Goal: Transaction & Acquisition: Book appointment/travel/reservation

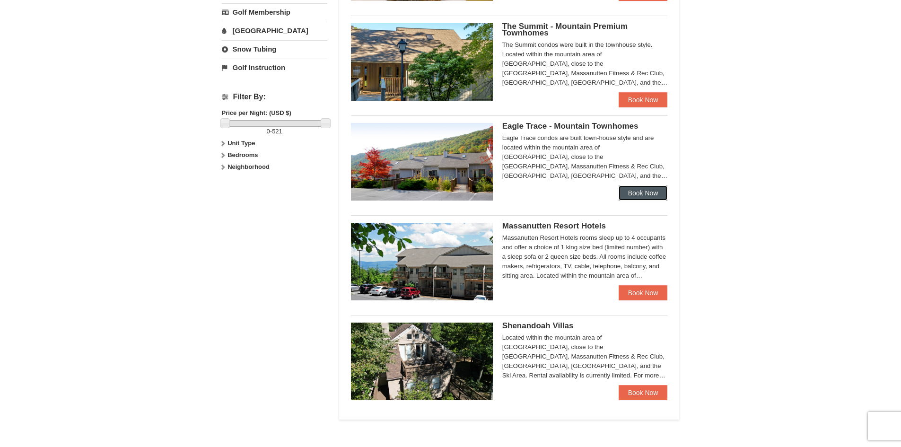
click at [645, 191] on link "Book Now" at bounding box center [643, 192] width 49 height 15
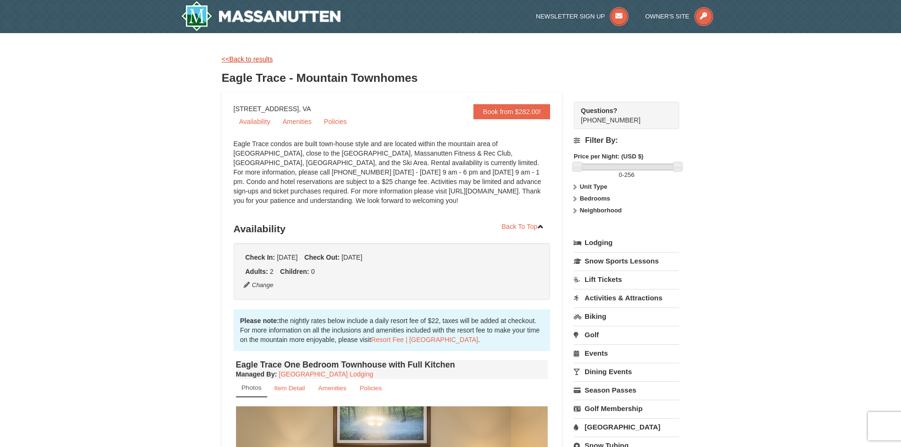
click at [246, 59] on link "<<Back to results" at bounding box center [247, 59] width 51 height 8
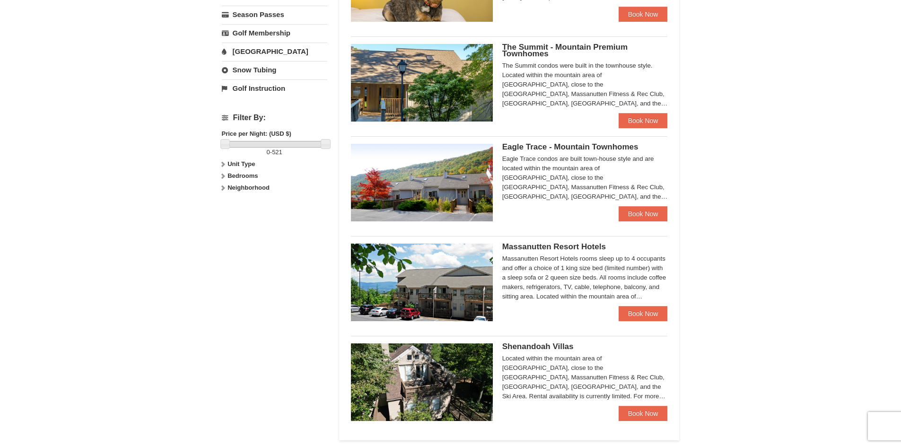
scroll to position [378, 0]
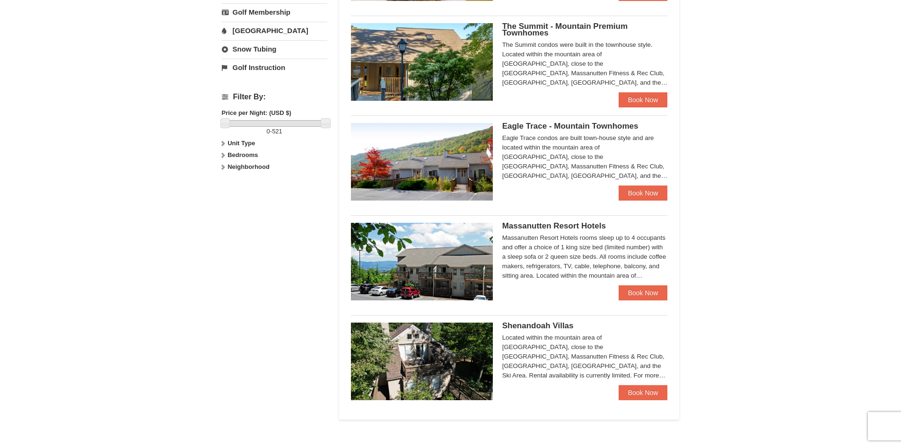
click at [632, 310] on ul "Regal Vistas - Presidential Homes Regal Vistas Two Bedroom Presidential Home wi…" at bounding box center [509, 65] width 317 height 699
click at [641, 291] on link "Book Now" at bounding box center [643, 292] width 49 height 15
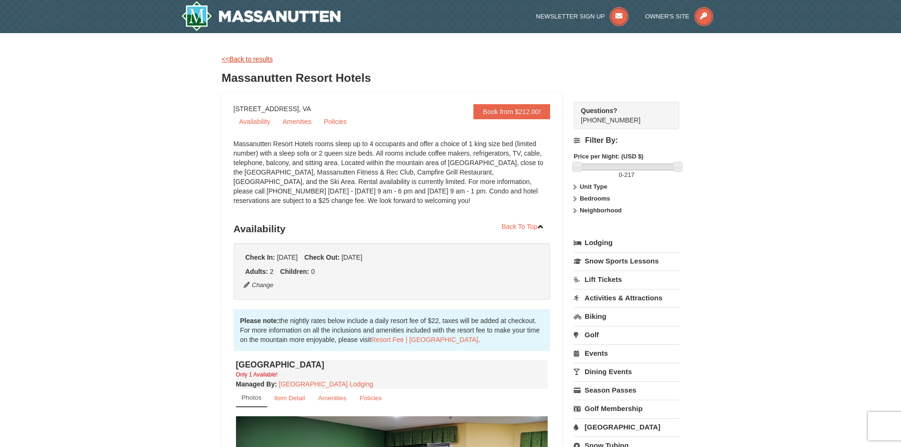
click at [242, 60] on link "<<Back to results" at bounding box center [247, 59] width 51 height 8
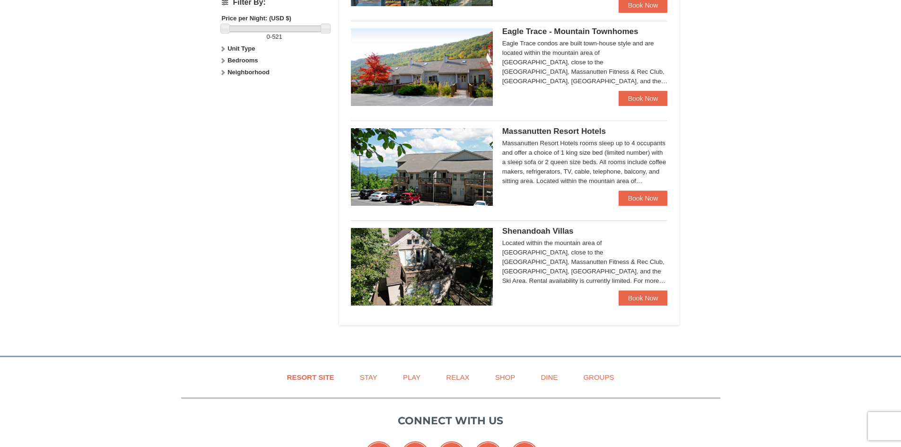
scroll to position [378, 0]
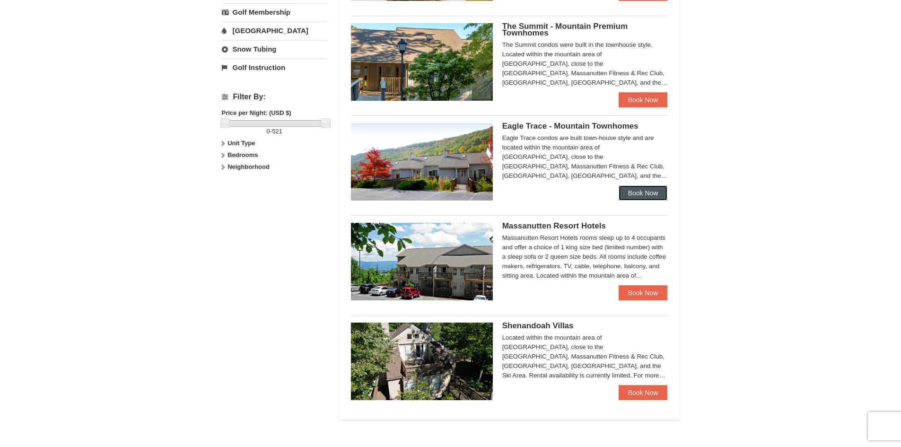
click at [627, 189] on link "Book Now" at bounding box center [643, 192] width 49 height 15
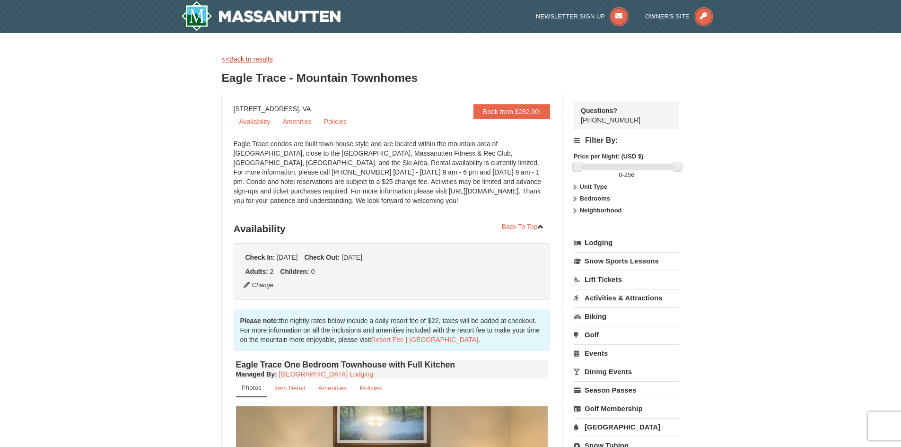
click at [246, 60] on link "<<Back to results" at bounding box center [247, 59] width 51 height 8
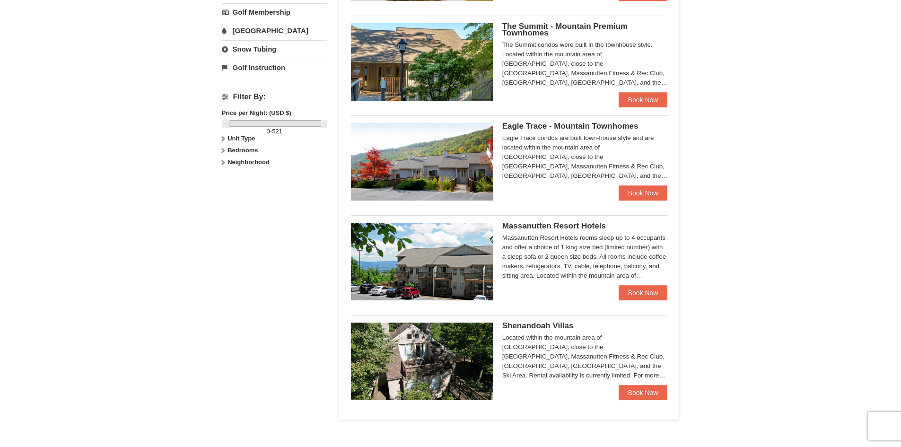
scroll to position [378, 0]
click at [645, 99] on link "Book Now" at bounding box center [643, 99] width 49 height 15
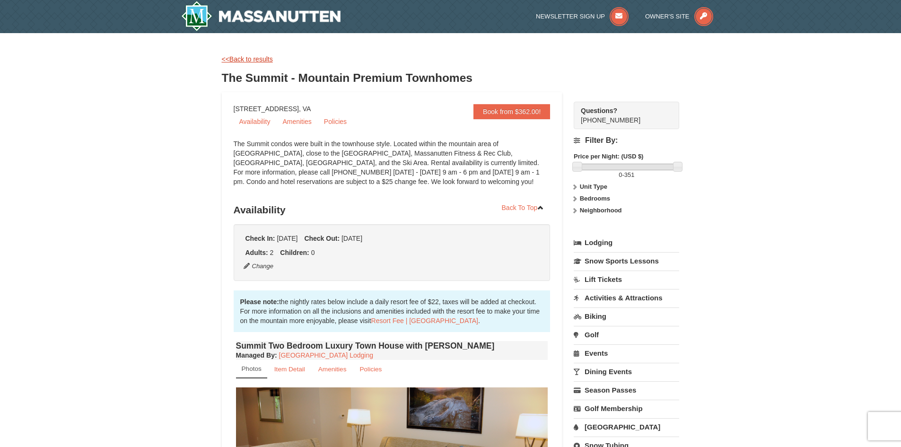
click at [256, 58] on link "<<Back to results" at bounding box center [247, 59] width 51 height 8
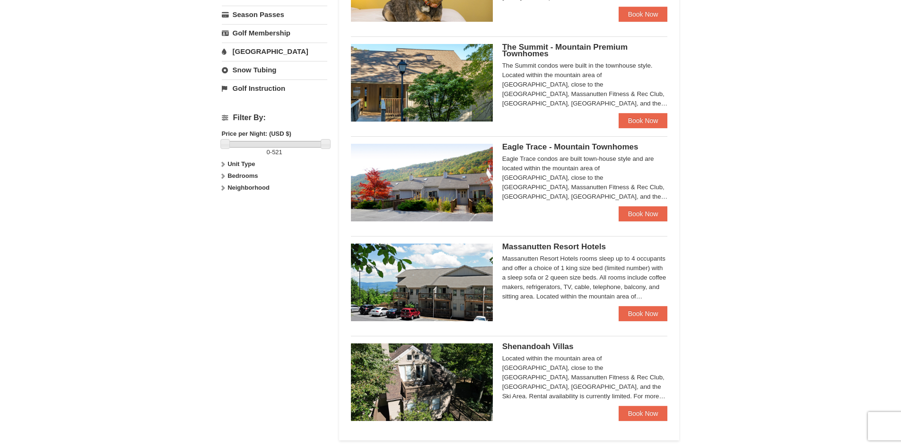
scroll to position [378, 0]
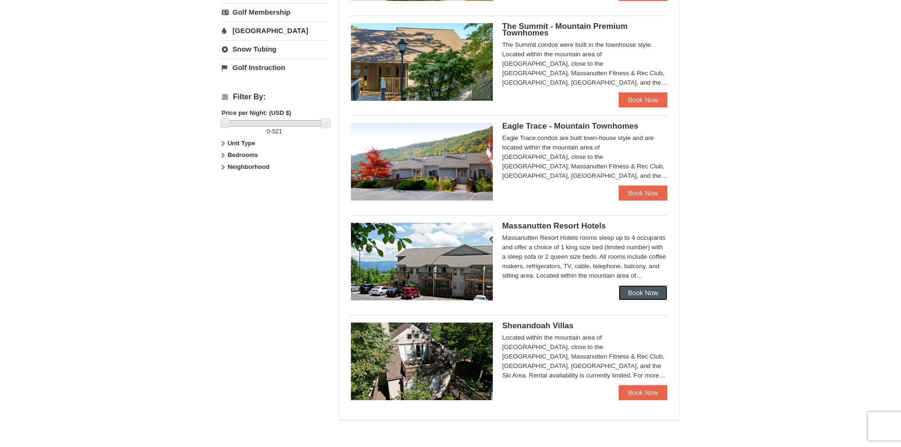
click at [628, 287] on link "Book Now" at bounding box center [643, 292] width 49 height 15
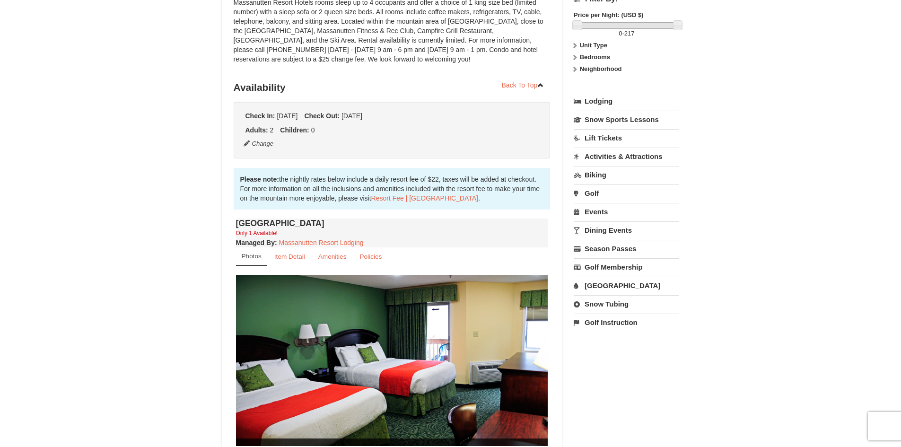
scroll to position [283, 0]
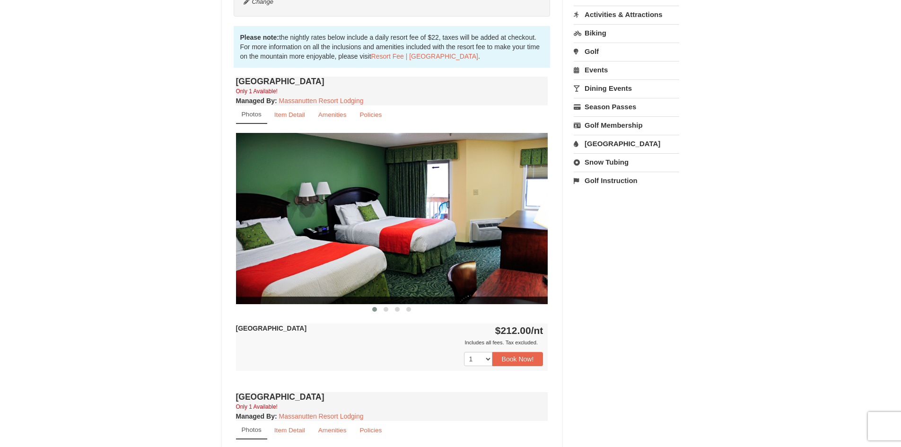
click at [483, 213] on img at bounding box center [392, 218] width 312 height 171
click at [386, 308] on span at bounding box center [386, 309] width 5 height 5
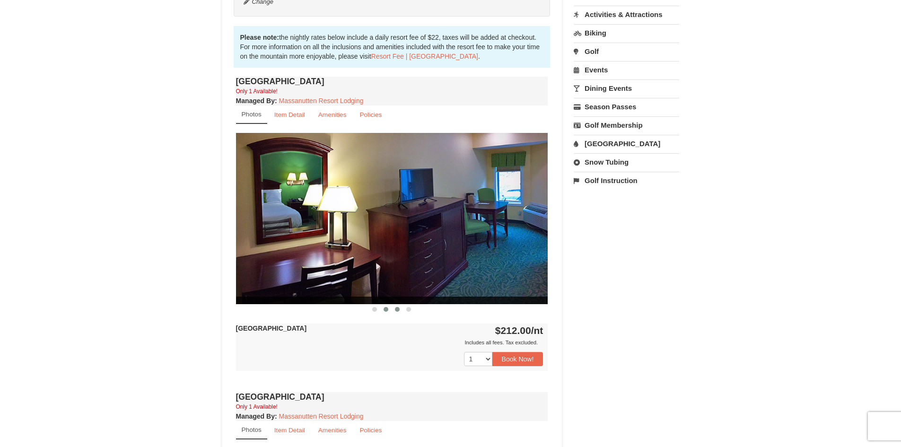
click at [397, 309] on span at bounding box center [397, 309] width 5 height 5
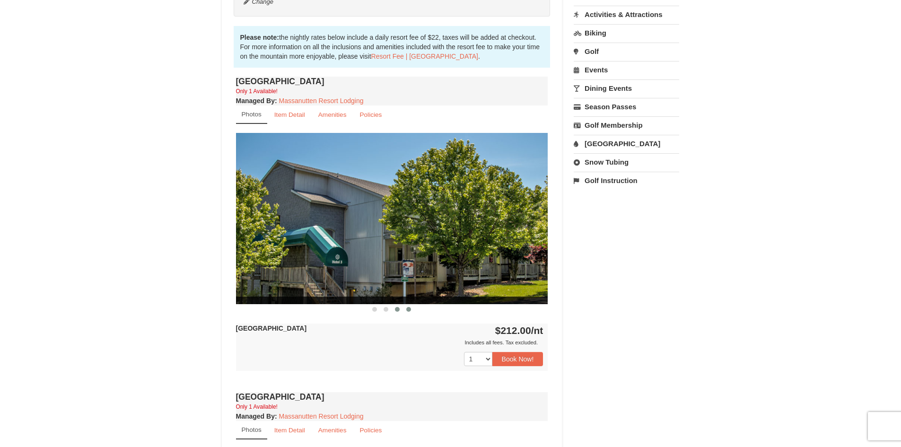
click at [407, 308] on span at bounding box center [408, 309] width 5 height 5
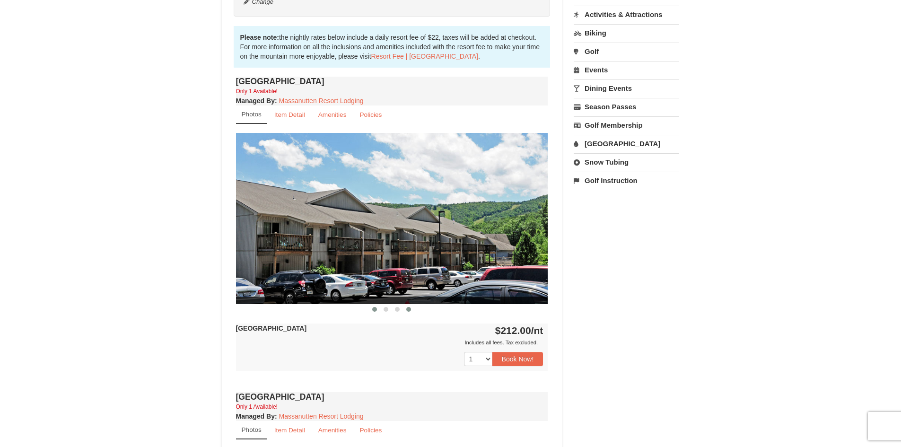
click at [375, 308] on span at bounding box center [374, 309] width 5 height 5
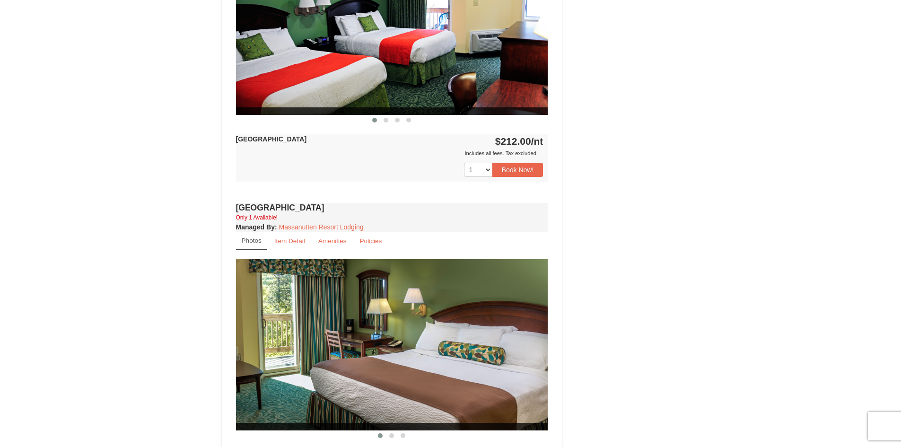
scroll to position [614, 0]
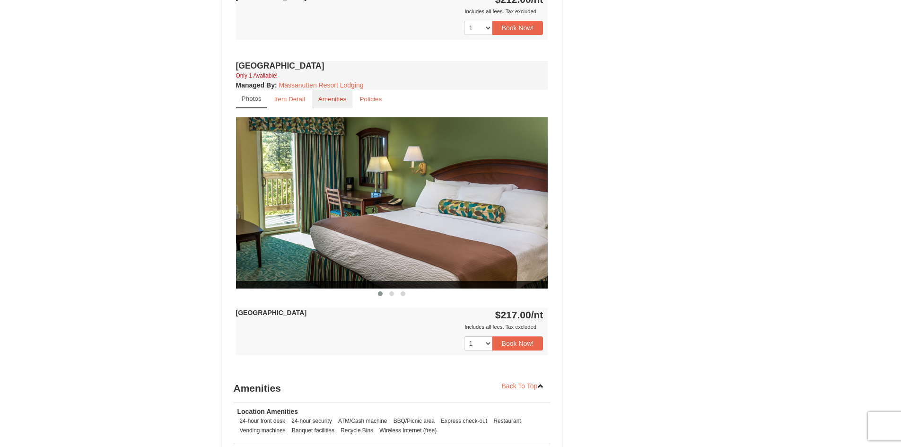
click at [329, 100] on small "Amenities" at bounding box center [332, 99] width 28 height 7
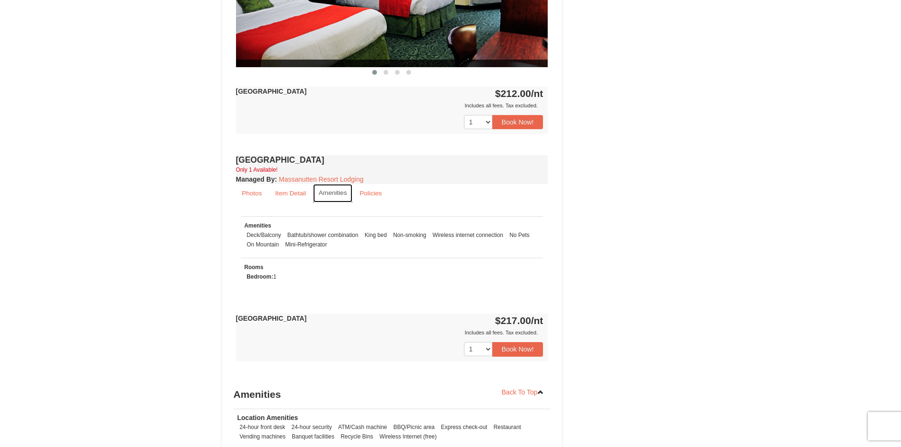
scroll to position [331, 0]
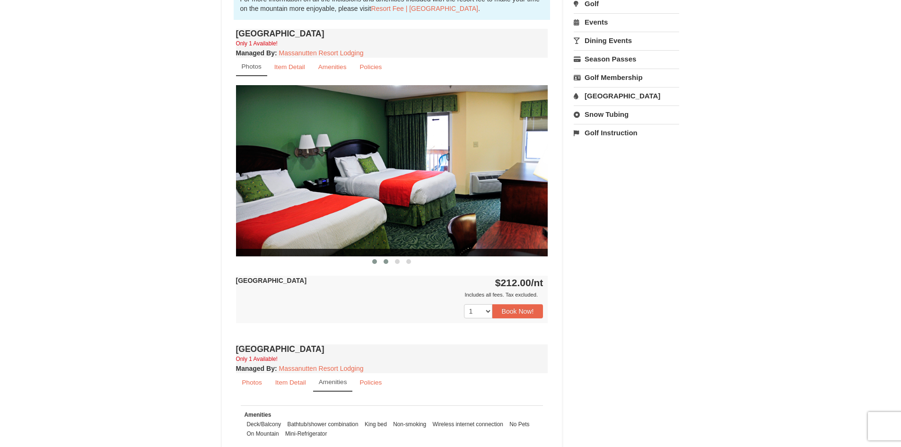
click at [386, 259] on span at bounding box center [386, 261] width 5 height 5
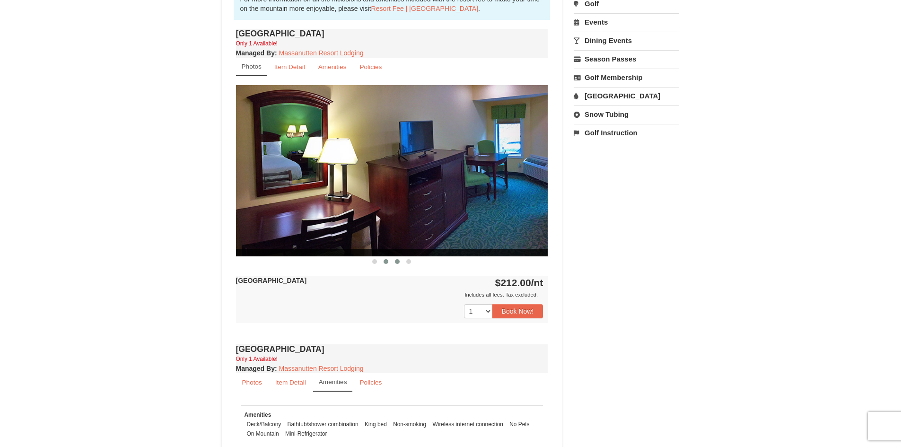
click at [395, 262] on span at bounding box center [397, 261] width 5 height 5
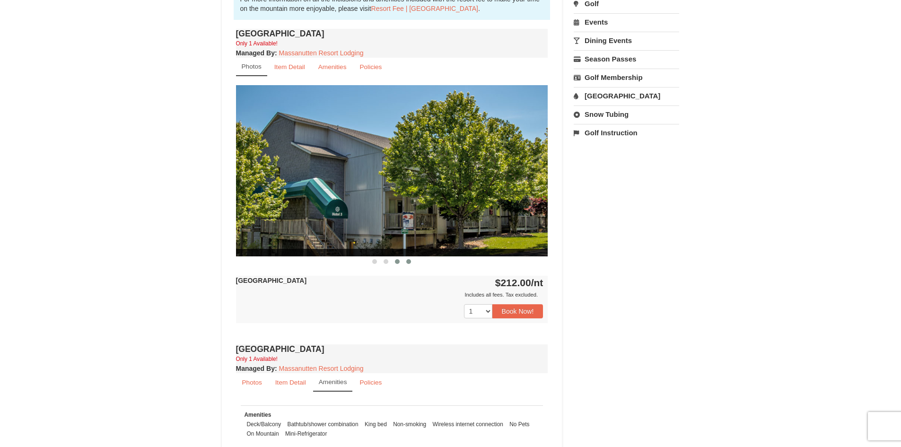
click at [406, 262] on span at bounding box center [408, 261] width 5 height 5
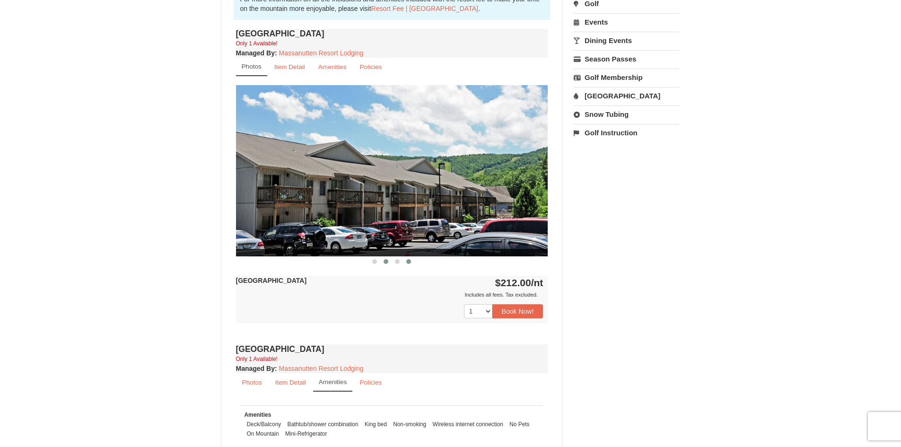
scroll to position [473, 0]
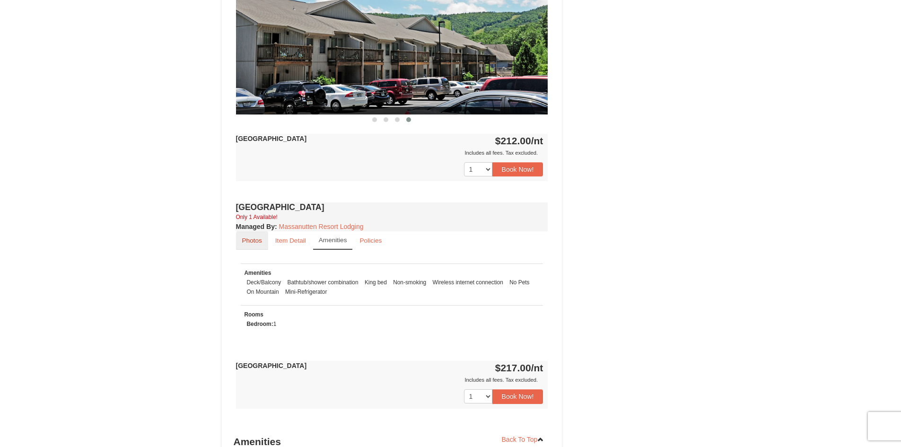
click at [261, 240] on small "Photos" at bounding box center [252, 240] width 20 height 7
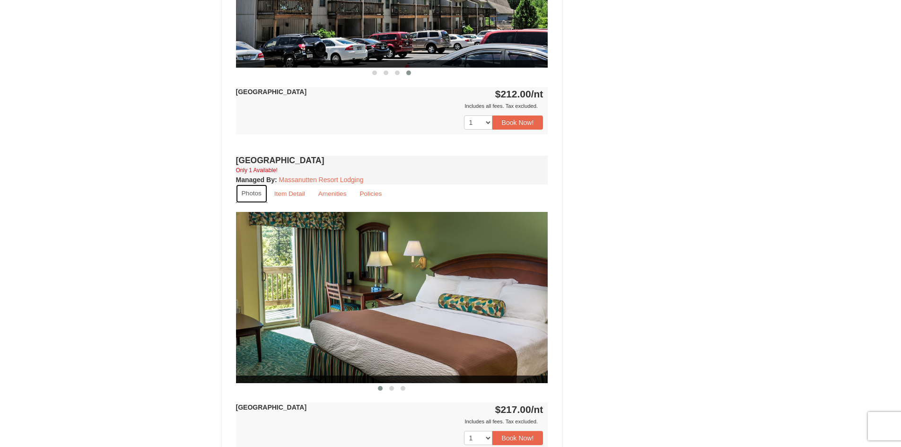
scroll to position [614, 0]
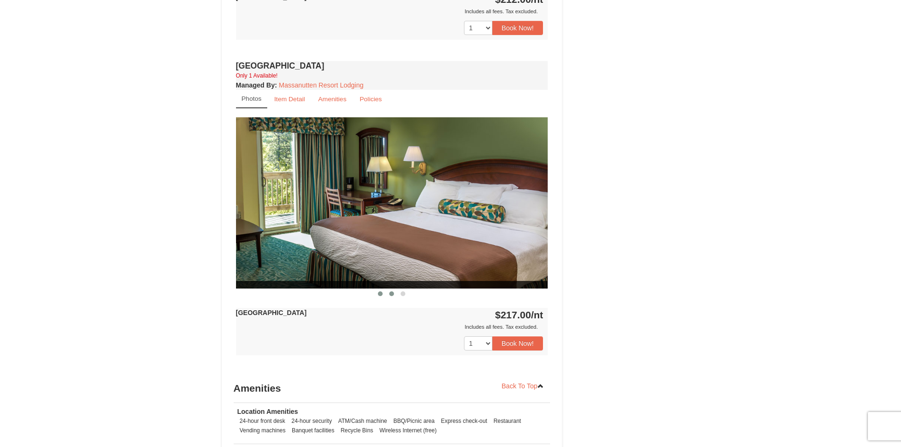
click at [389, 294] on span at bounding box center [391, 293] width 5 height 5
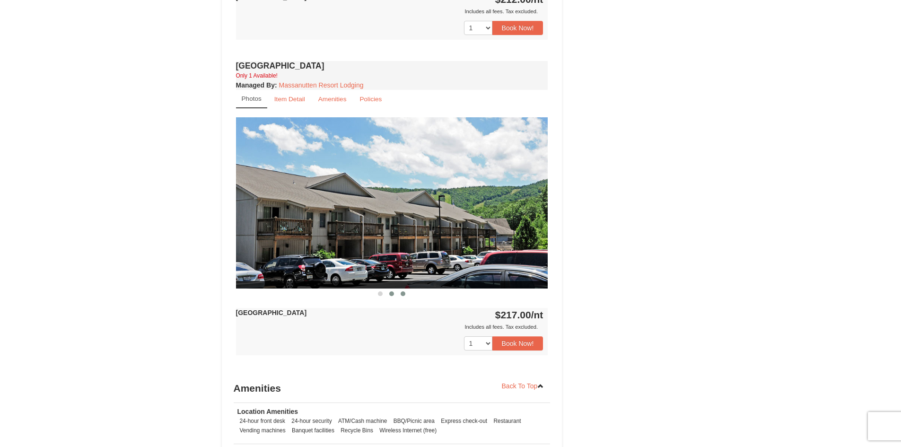
click at [401, 293] on span at bounding box center [403, 293] width 5 height 5
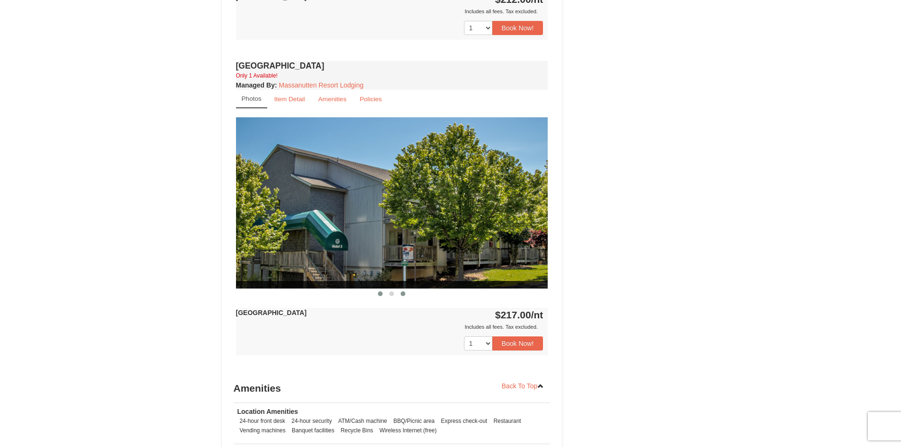
click at [382, 291] on span at bounding box center [380, 293] width 5 height 5
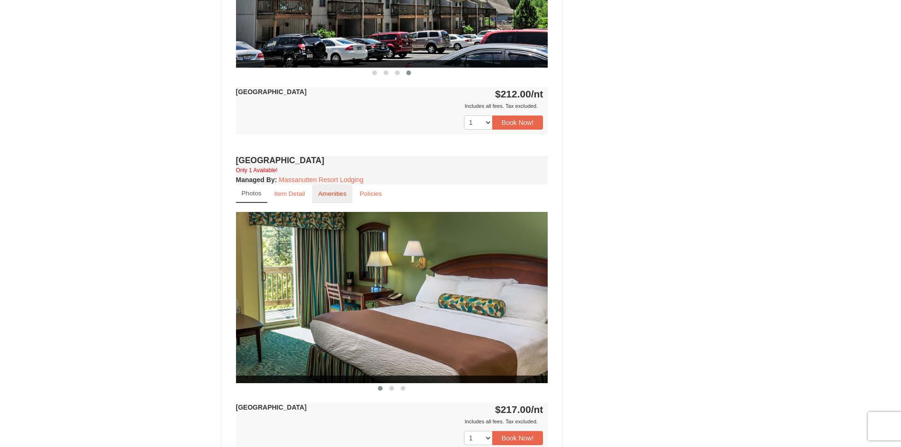
scroll to position [473, 0]
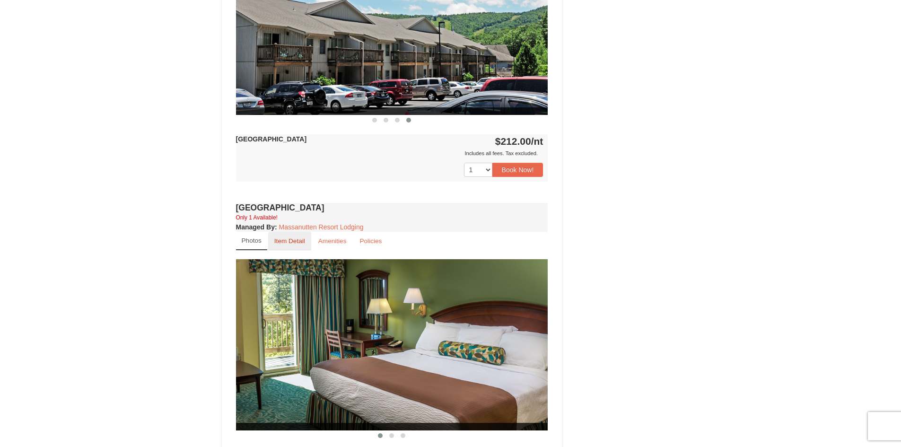
click at [296, 243] on small "Item Detail" at bounding box center [289, 240] width 31 height 7
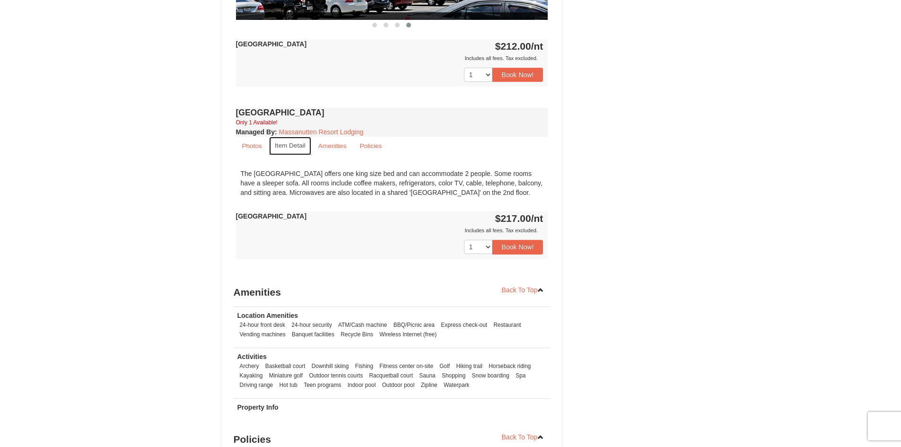
scroll to position [0, 0]
click at [333, 147] on small "Amenities" at bounding box center [332, 145] width 28 height 7
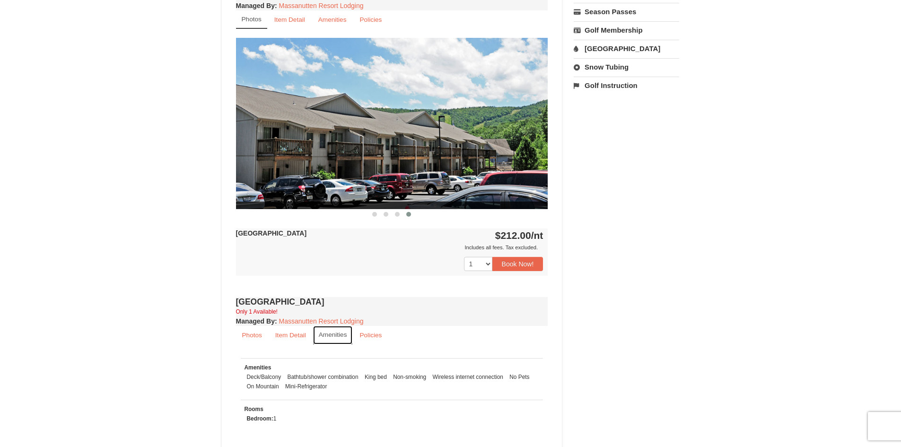
scroll to position [331, 0]
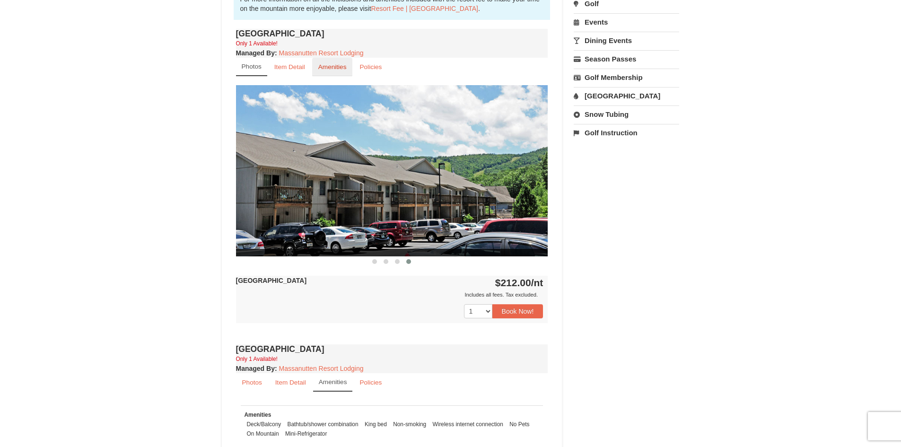
click at [338, 68] on small "Amenities" at bounding box center [332, 66] width 28 height 7
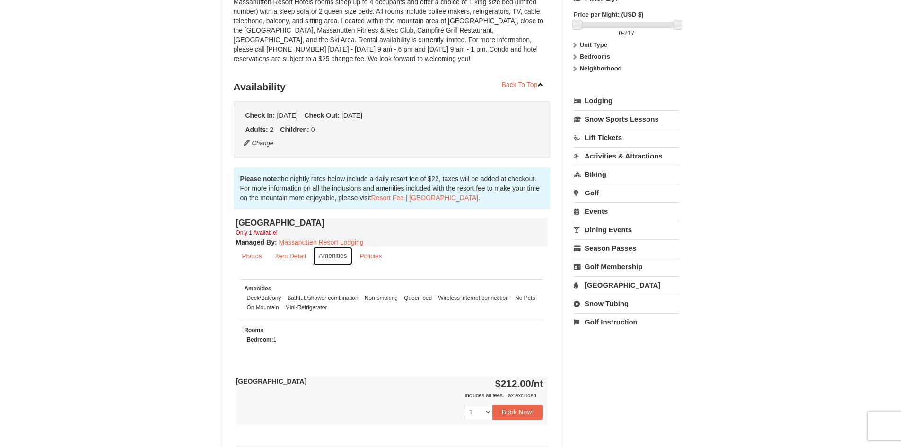
scroll to position [0, 0]
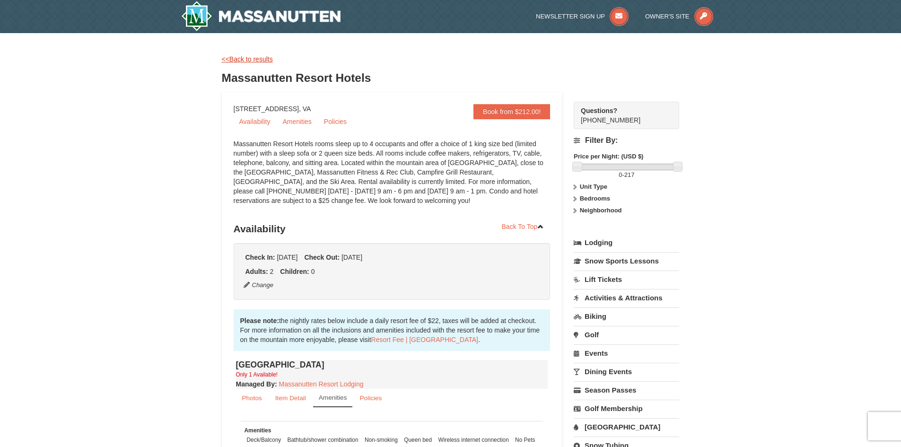
click at [260, 60] on link "<<Back to results" at bounding box center [247, 59] width 51 height 8
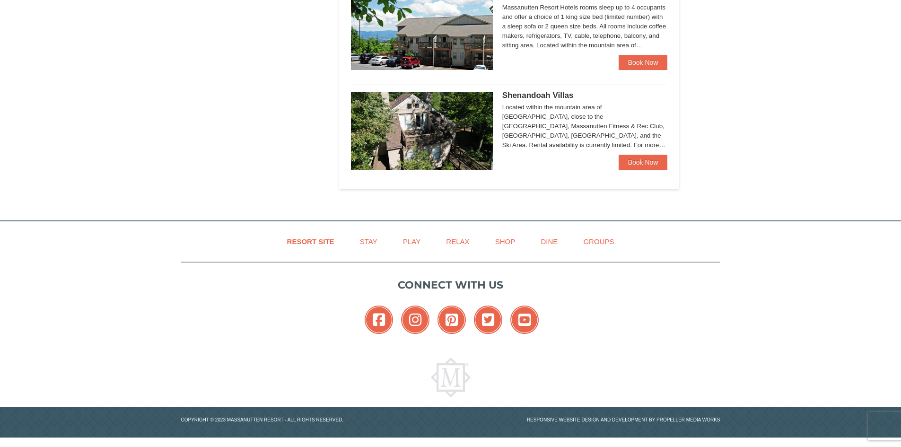
scroll to position [514, 0]
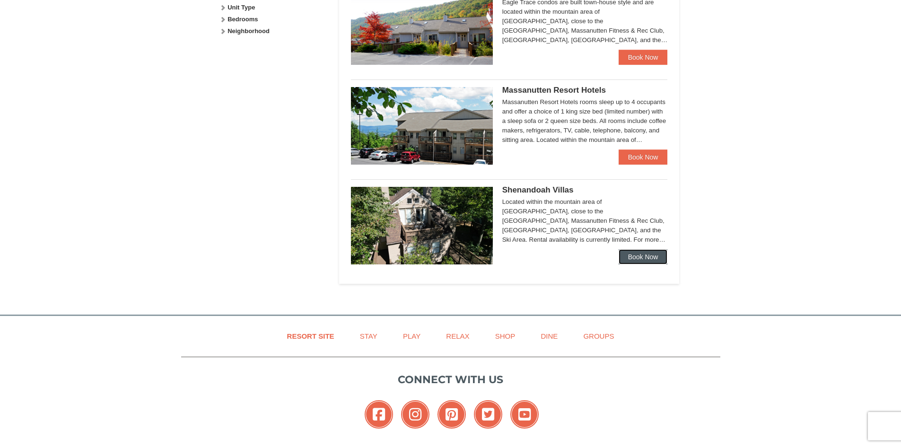
click at [630, 251] on link "Book Now" at bounding box center [643, 256] width 49 height 15
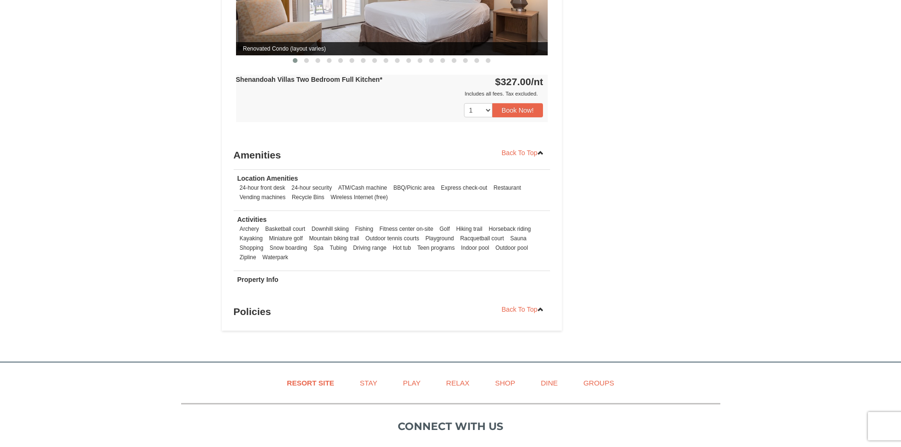
scroll to position [898, 0]
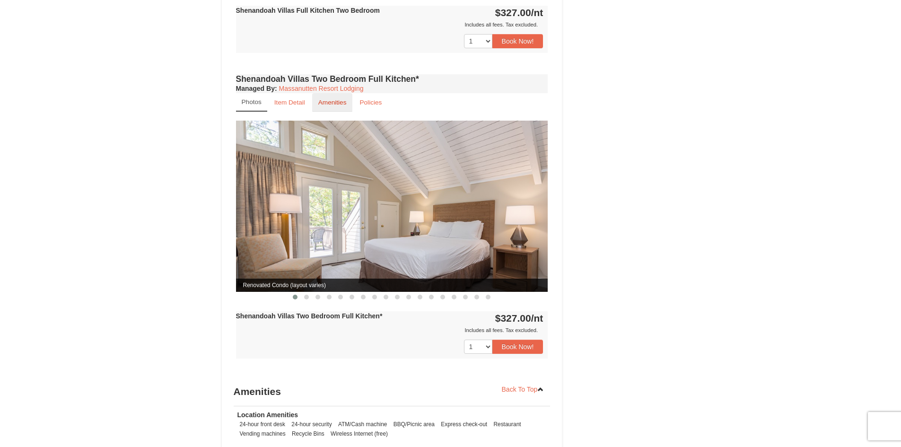
click at [336, 99] on small "Amenities" at bounding box center [332, 102] width 28 height 7
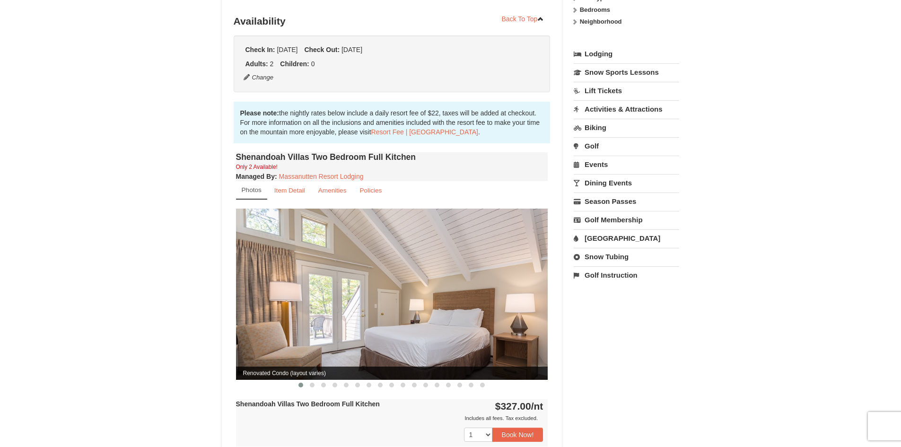
scroll to position [0, 0]
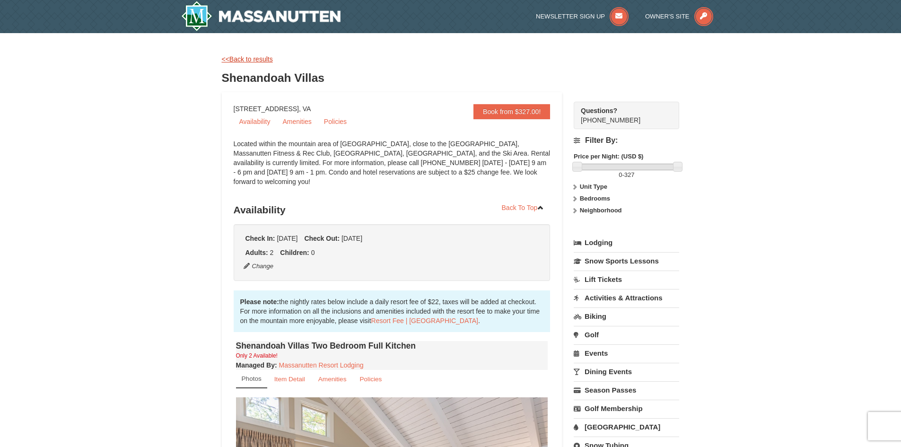
click at [246, 61] on link "<<Back to results" at bounding box center [247, 59] width 51 height 8
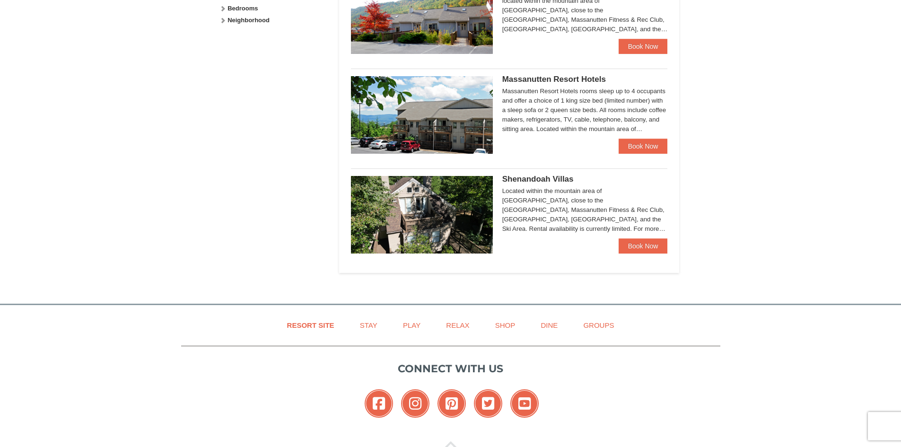
scroll to position [533, 0]
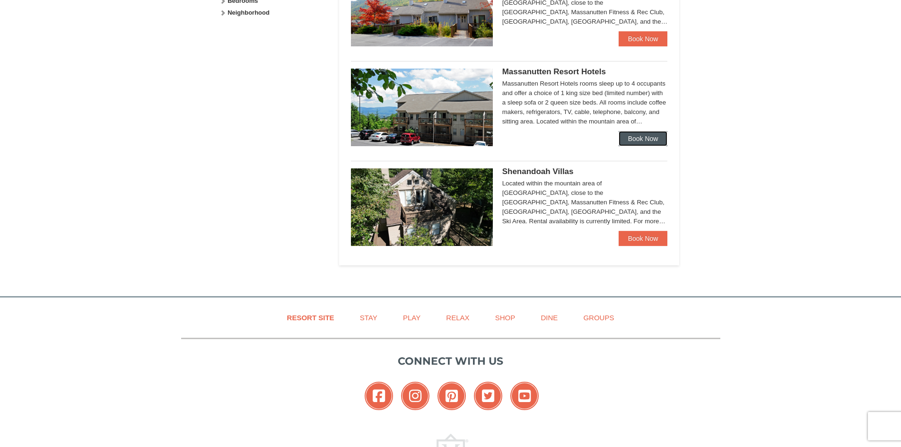
click at [644, 136] on link "Book Now" at bounding box center [643, 138] width 49 height 15
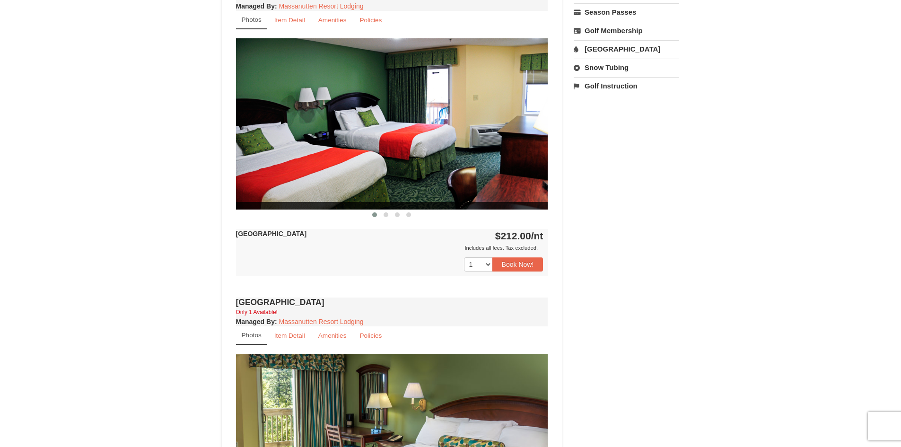
scroll to position [331, 0]
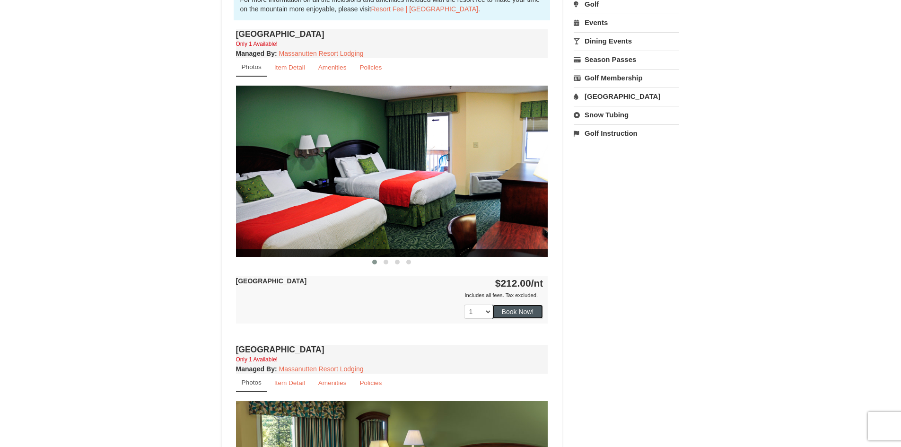
click at [520, 311] on button "Book Now!" at bounding box center [517, 312] width 51 height 14
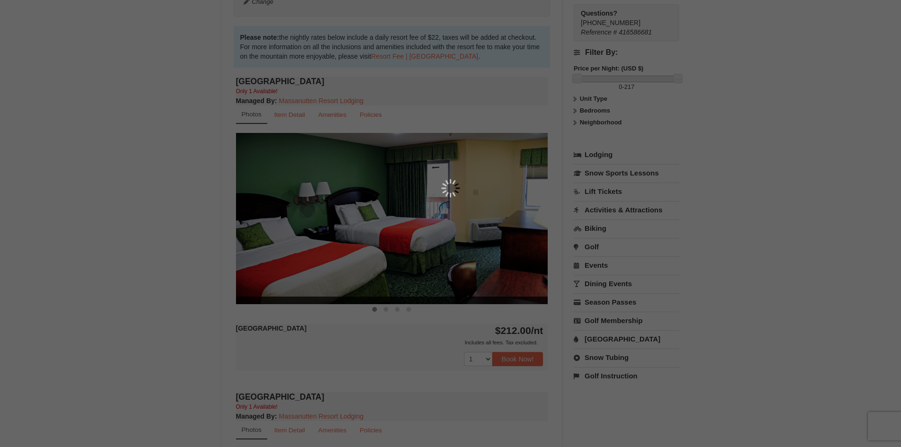
scroll to position [92, 0]
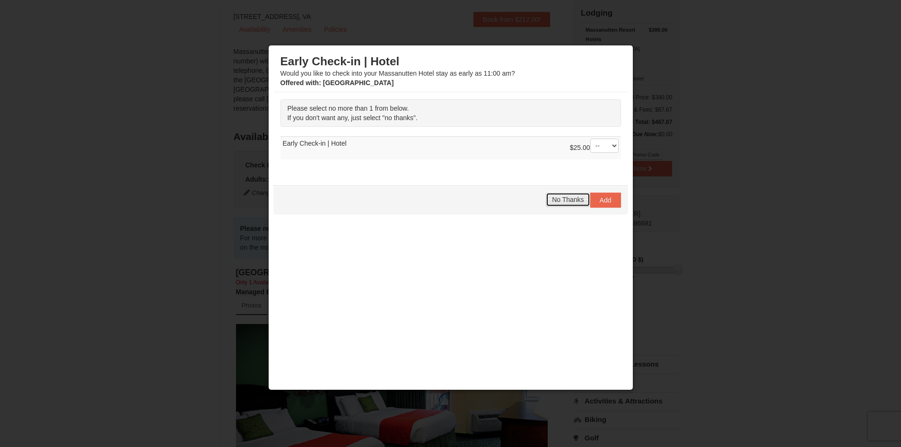
click at [577, 201] on span "No Thanks" at bounding box center [568, 200] width 32 height 8
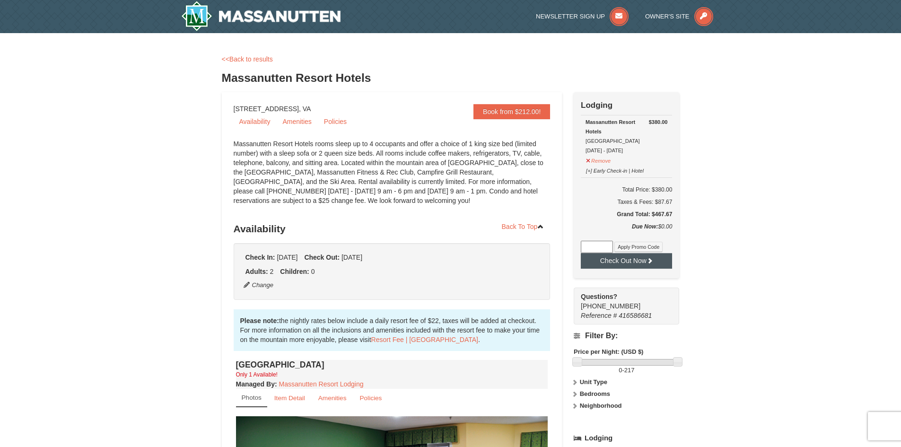
scroll to position [0, 0]
click at [638, 260] on button "Check Out Now" at bounding box center [626, 260] width 91 height 15
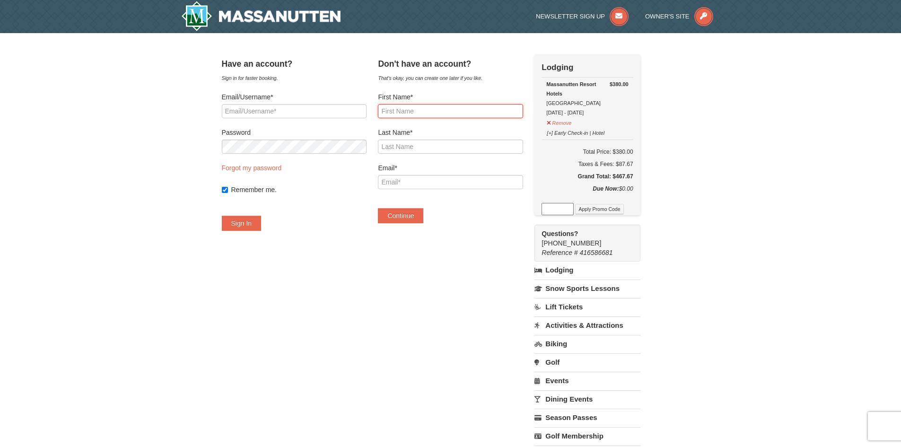
click at [456, 111] on input "First Name*" at bounding box center [450, 111] width 145 height 14
type input "George"
type input "Logan"
type input "swoop1410@msn.com"
click at [421, 216] on button "Continue" at bounding box center [400, 215] width 45 height 15
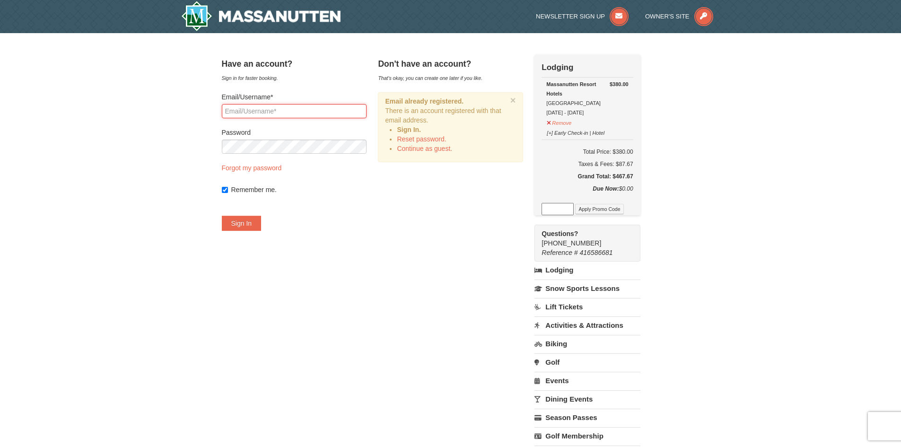
click at [281, 112] on input "Email/Username*" at bounding box center [294, 111] width 145 height 14
type input "swoop1410@msn.com"
click at [255, 225] on button "Sign In" at bounding box center [242, 223] width 40 height 15
click at [272, 169] on link "Forgot my password" at bounding box center [252, 168] width 60 height 8
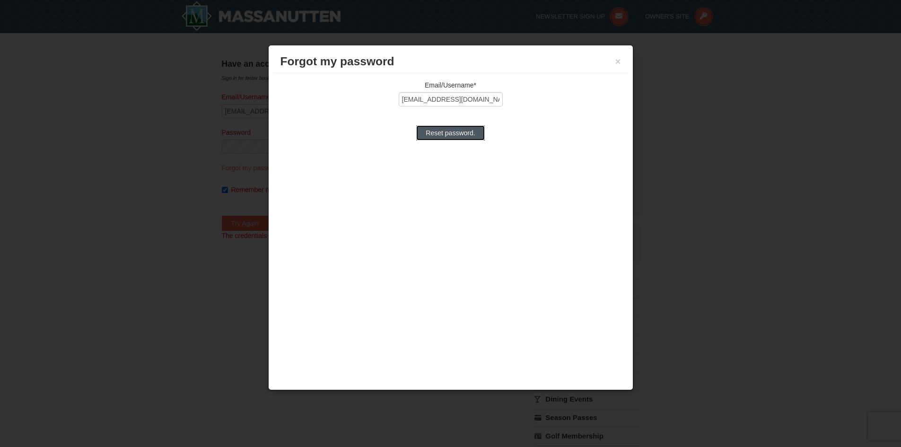
click at [458, 132] on input "Reset password." at bounding box center [450, 132] width 68 height 15
type input "[EMAIL_ADDRESS][DOMAIN_NAME]"
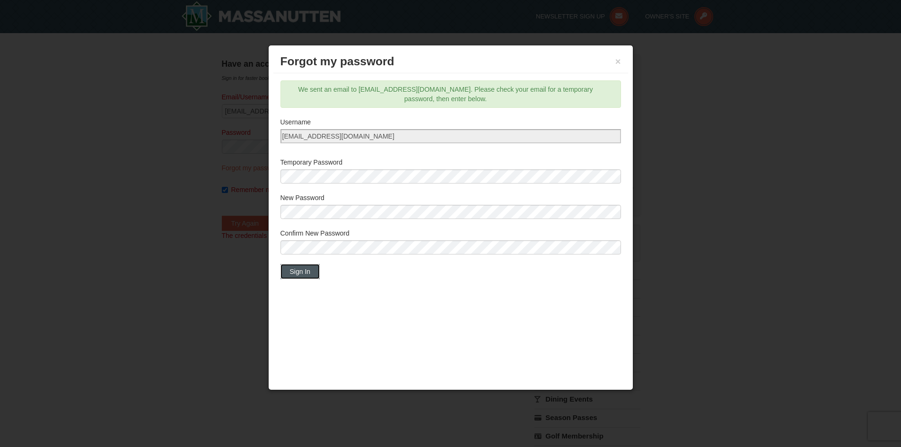
click at [307, 272] on button "Sign In" at bounding box center [301, 271] width 40 height 15
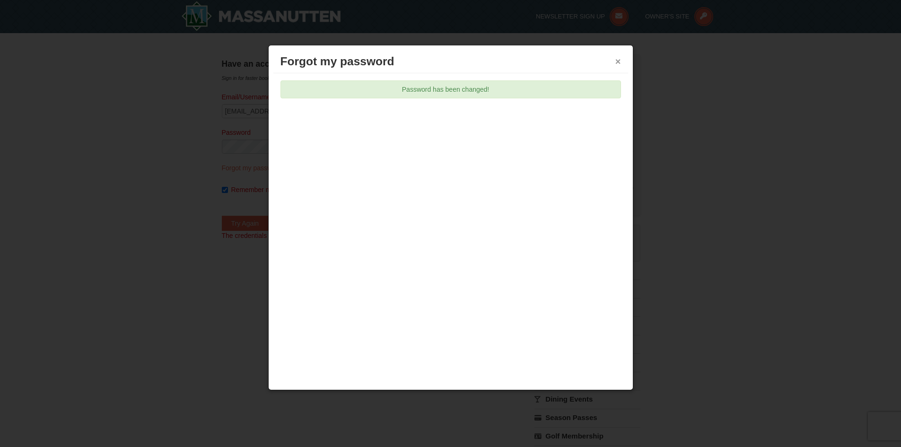
click at [616, 61] on button "×" at bounding box center [618, 61] width 6 height 9
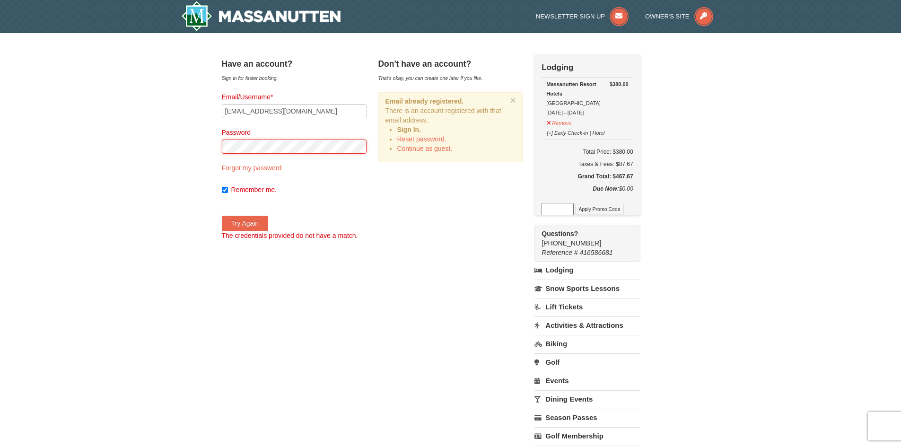
click at [224, 147] on div "Have an account? Sign in for faster booking. Email/Username* swoop1410@msn.com …" at bounding box center [451, 281] width 458 height 455
click at [248, 221] on button "Try Again" at bounding box center [245, 223] width 47 height 15
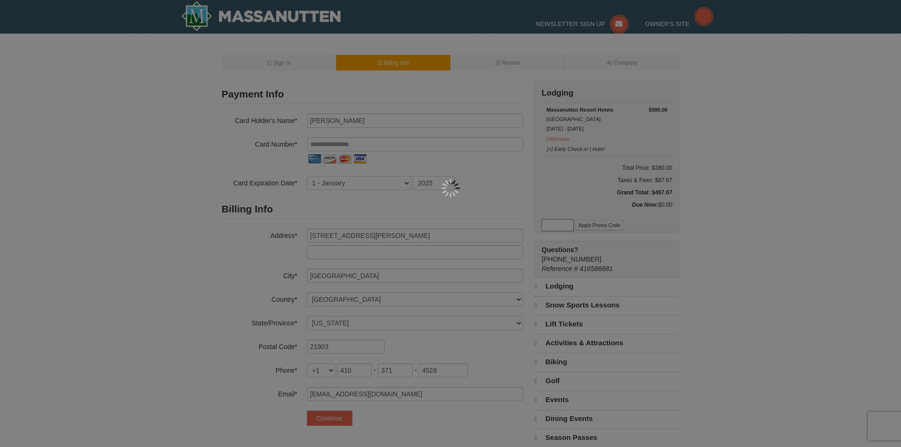
select select "MD"
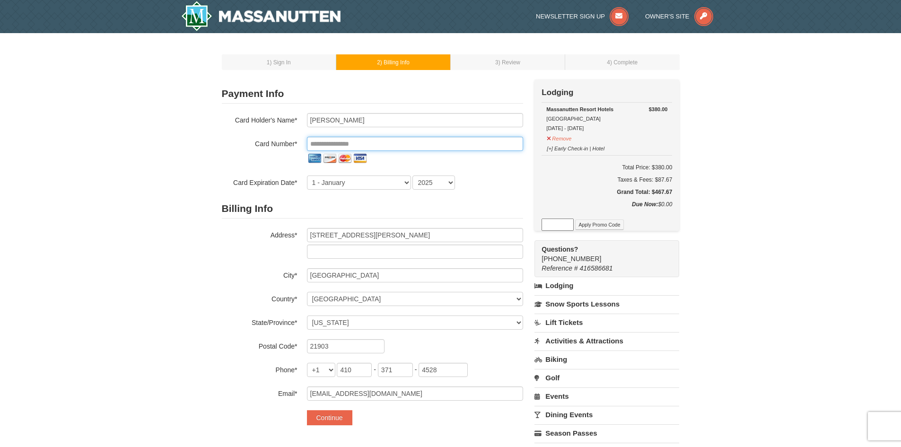
click at [401, 141] on input "tel" at bounding box center [415, 144] width 216 height 14
type input "**********"
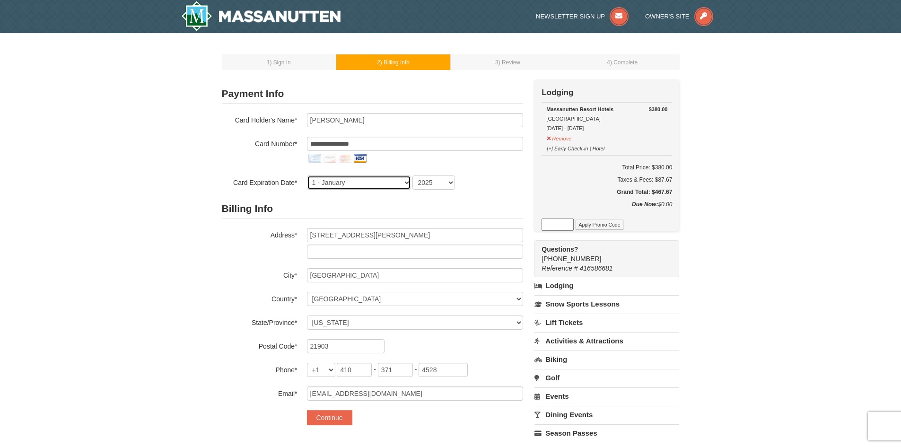
select select "11"
select select "2030"
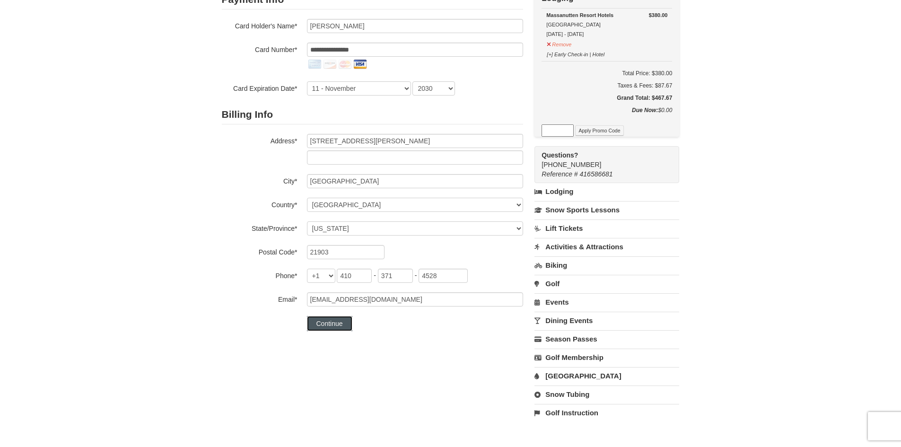
click at [337, 321] on button "Continue" at bounding box center [329, 323] width 45 height 15
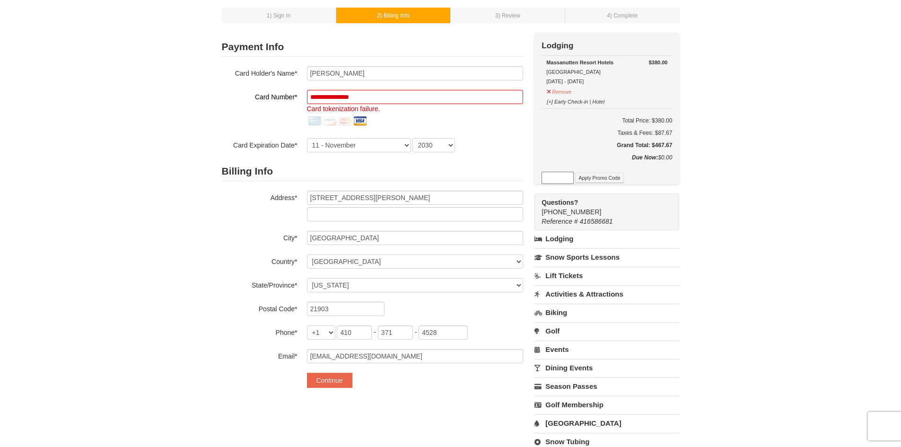
scroll to position [0, 0]
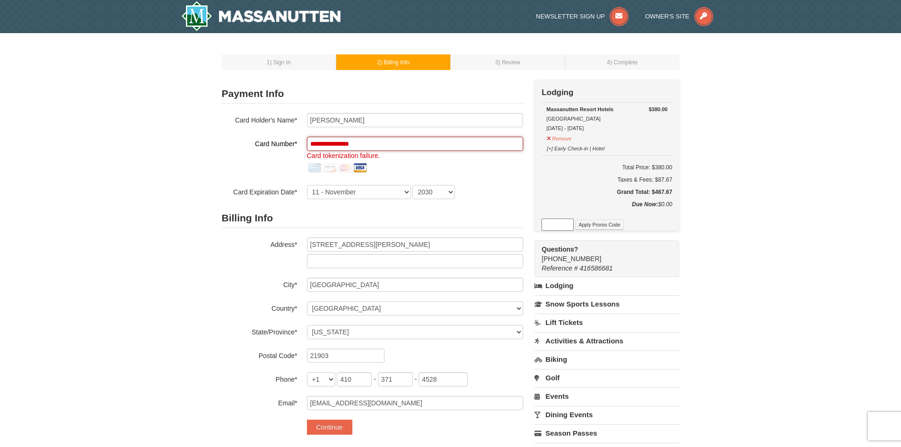
drag, startPoint x: 391, startPoint y: 142, endPoint x: 300, endPoint y: 140, distance: 90.9
click at [300, 140] on div "**********" at bounding box center [372, 156] width 301 height 39
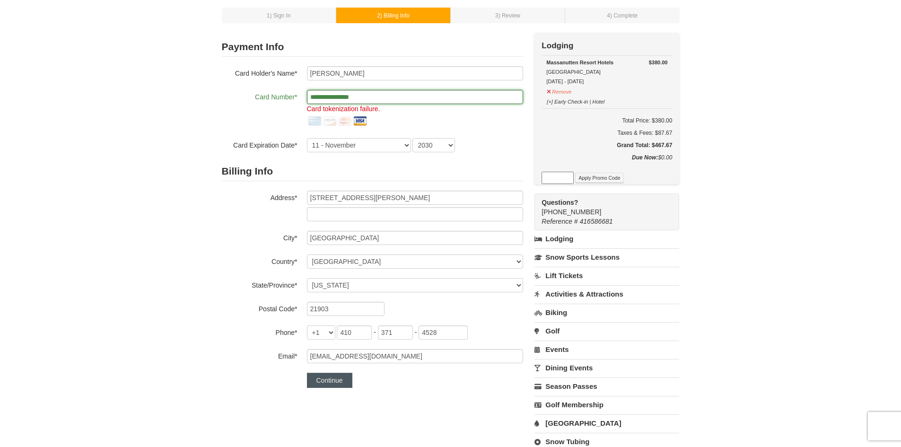
type input "**********"
click at [335, 382] on button "Continue" at bounding box center [329, 380] width 45 height 15
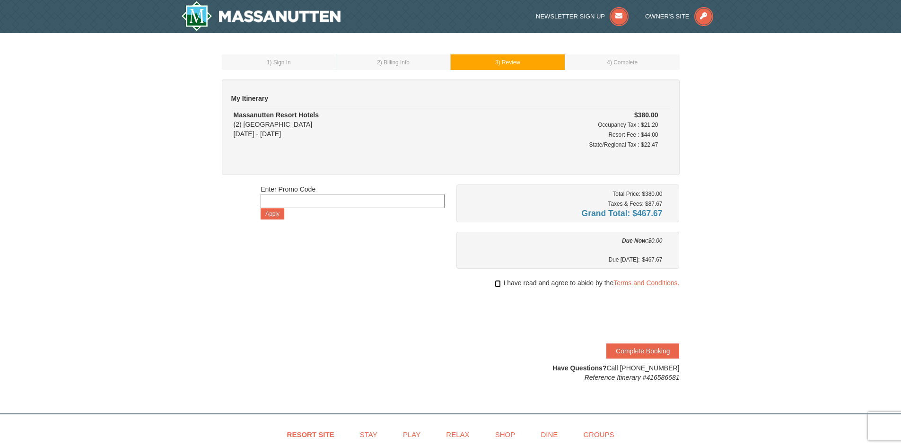
click at [496, 283] on input "checkbox" at bounding box center [498, 284] width 6 height 8
checkbox input "true"
click at [650, 348] on button "Complete Booking" at bounding box center [642, 350] width 73 height 15
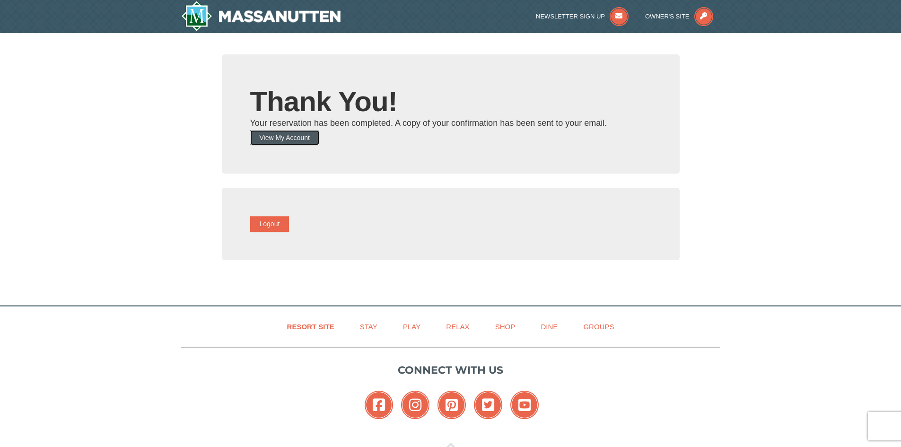
click at [297, 135] on button "View My Account" at bounding box center [284, 137] width 69 height 15
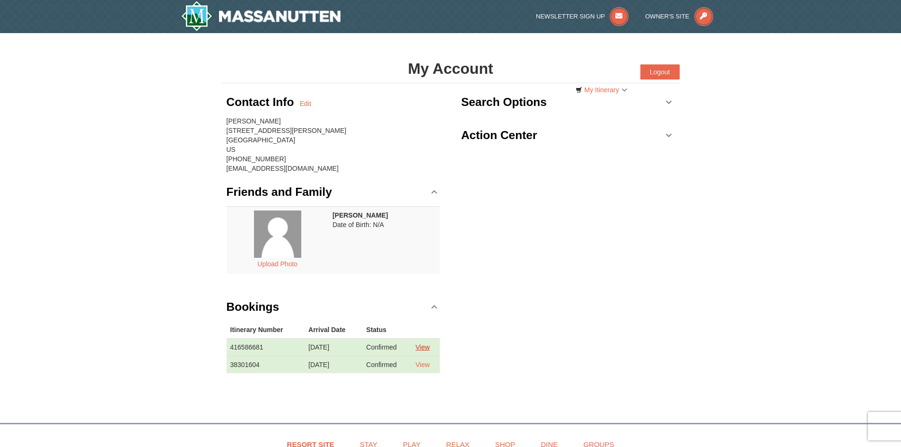
click at [429, 347] on link "View" at bounding box center [422, 347] width 14 height 8
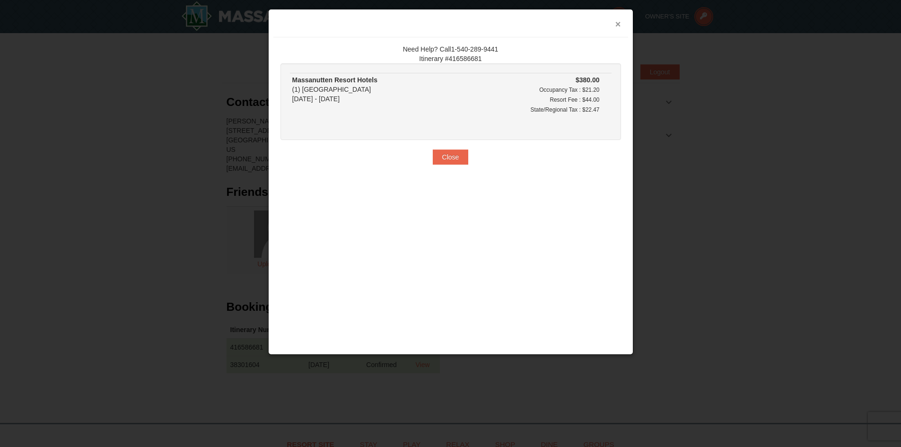
click at [619, 25] on button "×" at bounding box center [618, 23] width 6 height 9
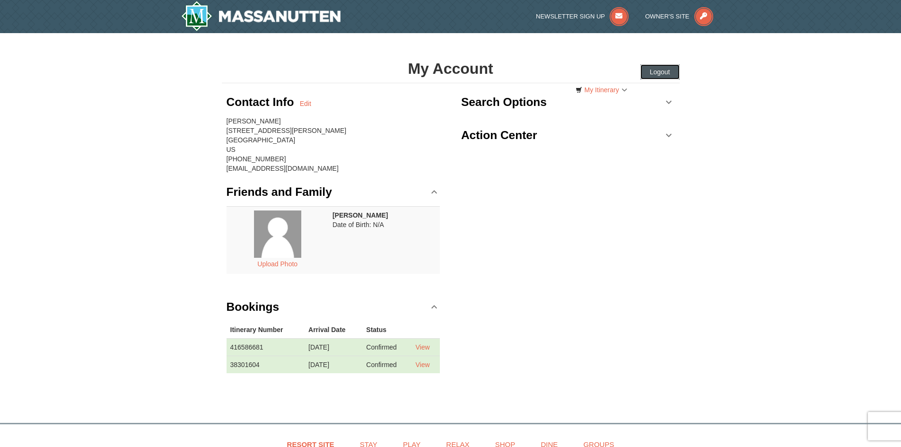
click at [658, 70] on button "Logout" at bounding box center [659, 71] width 39 height 15
